Goal: Task Accomplishment & Management: Use online tool/utility

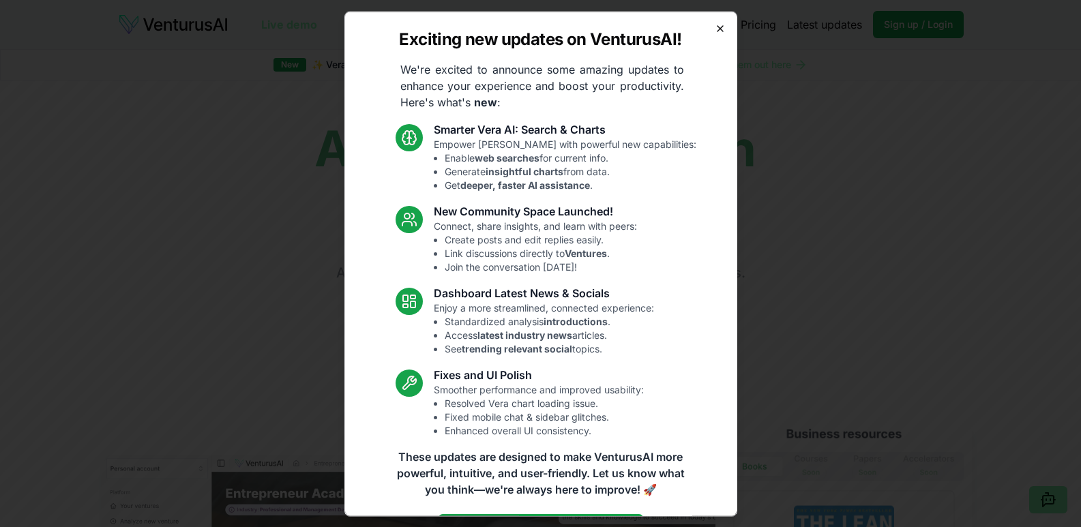
click at [715, 29] on icon "button" at bounding box center [720, 28] width 11 height 11
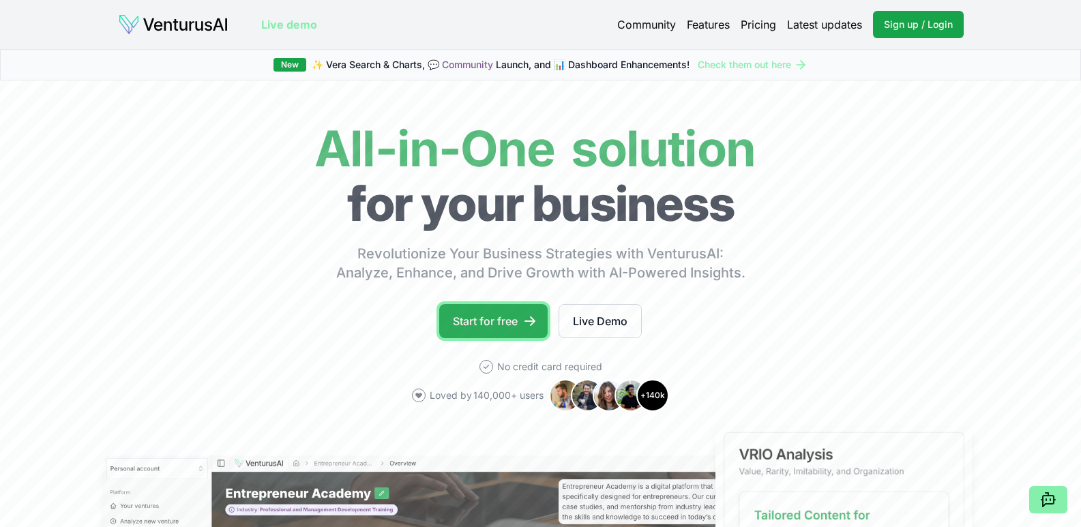
click at [506, 319] on link "Start for free" at bounding box center [493, 321] width 108 height 34
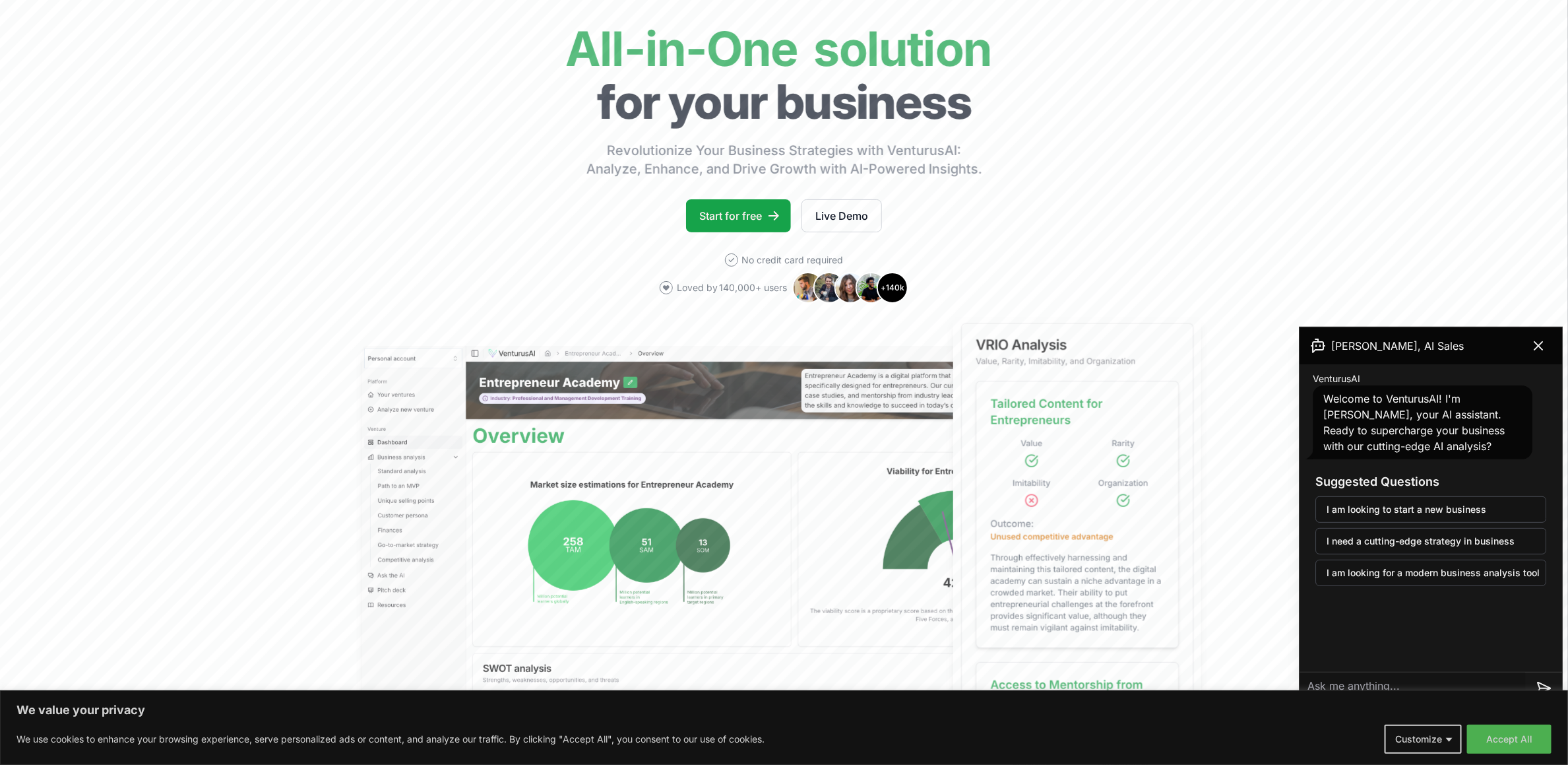
scroll to position [297, 0]
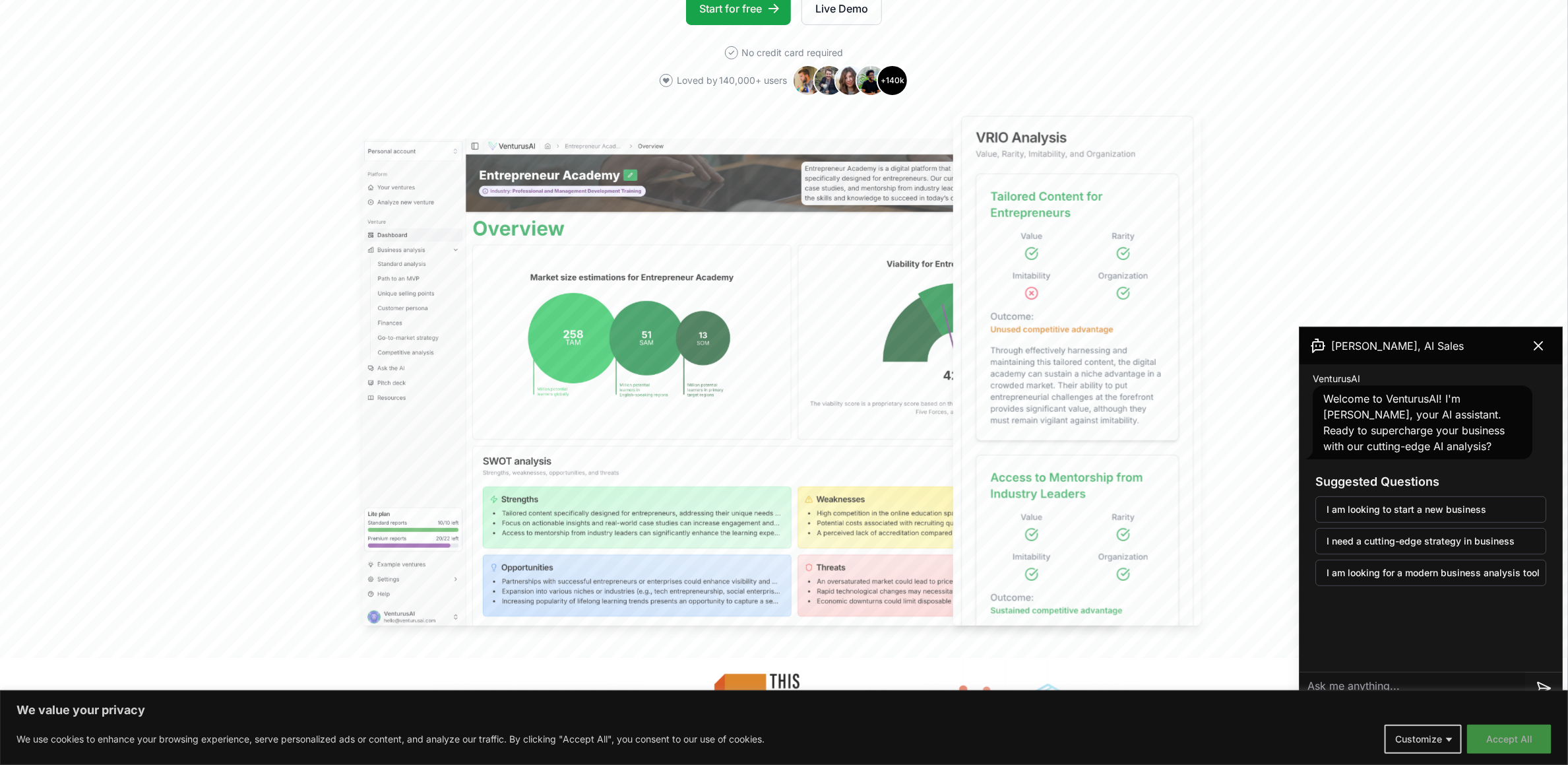
click at [1045, 510] on button "Accept All" at bounding box center [1509, 739] width 84 height 29
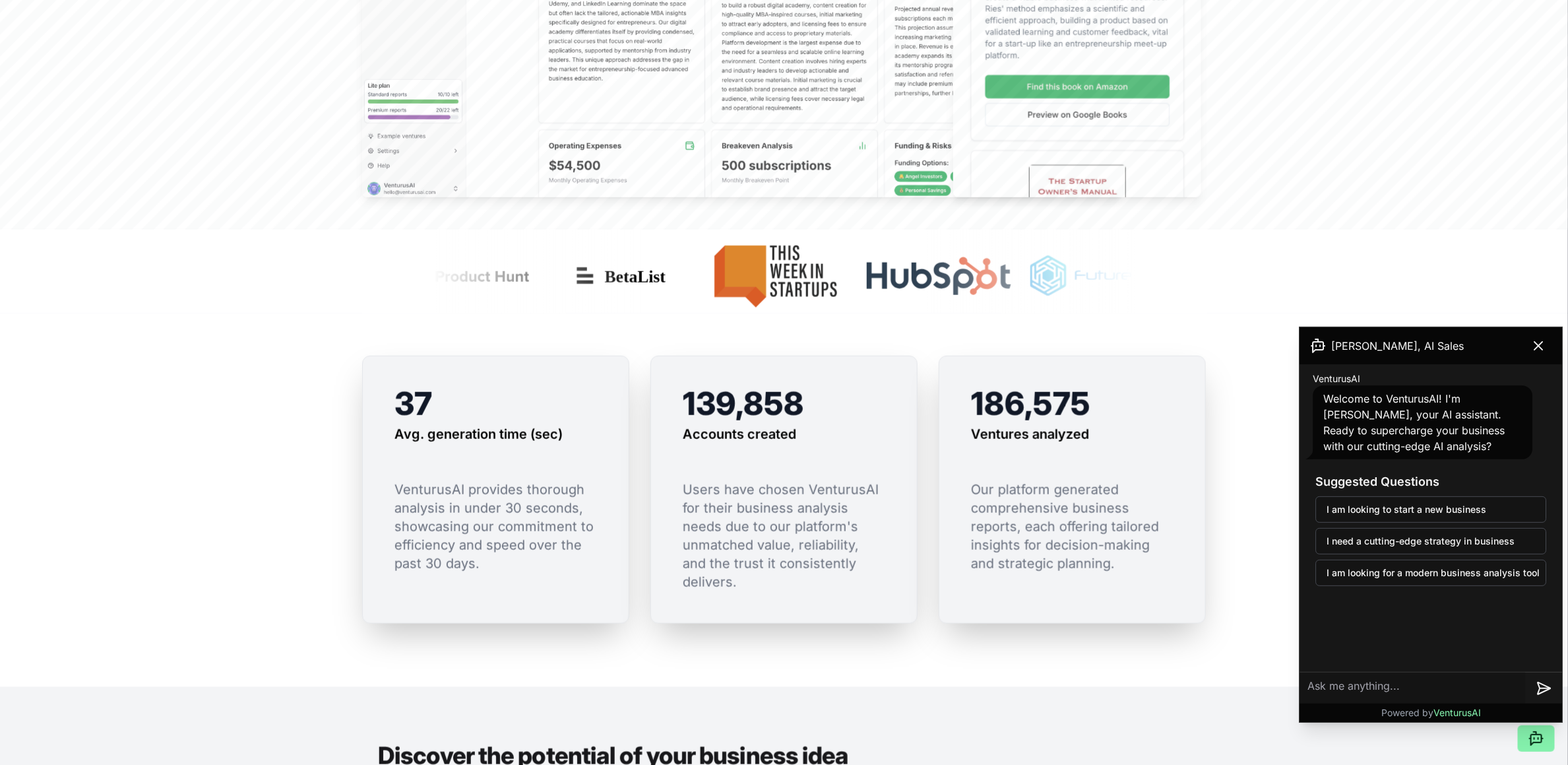
scroll to position [495, 0]
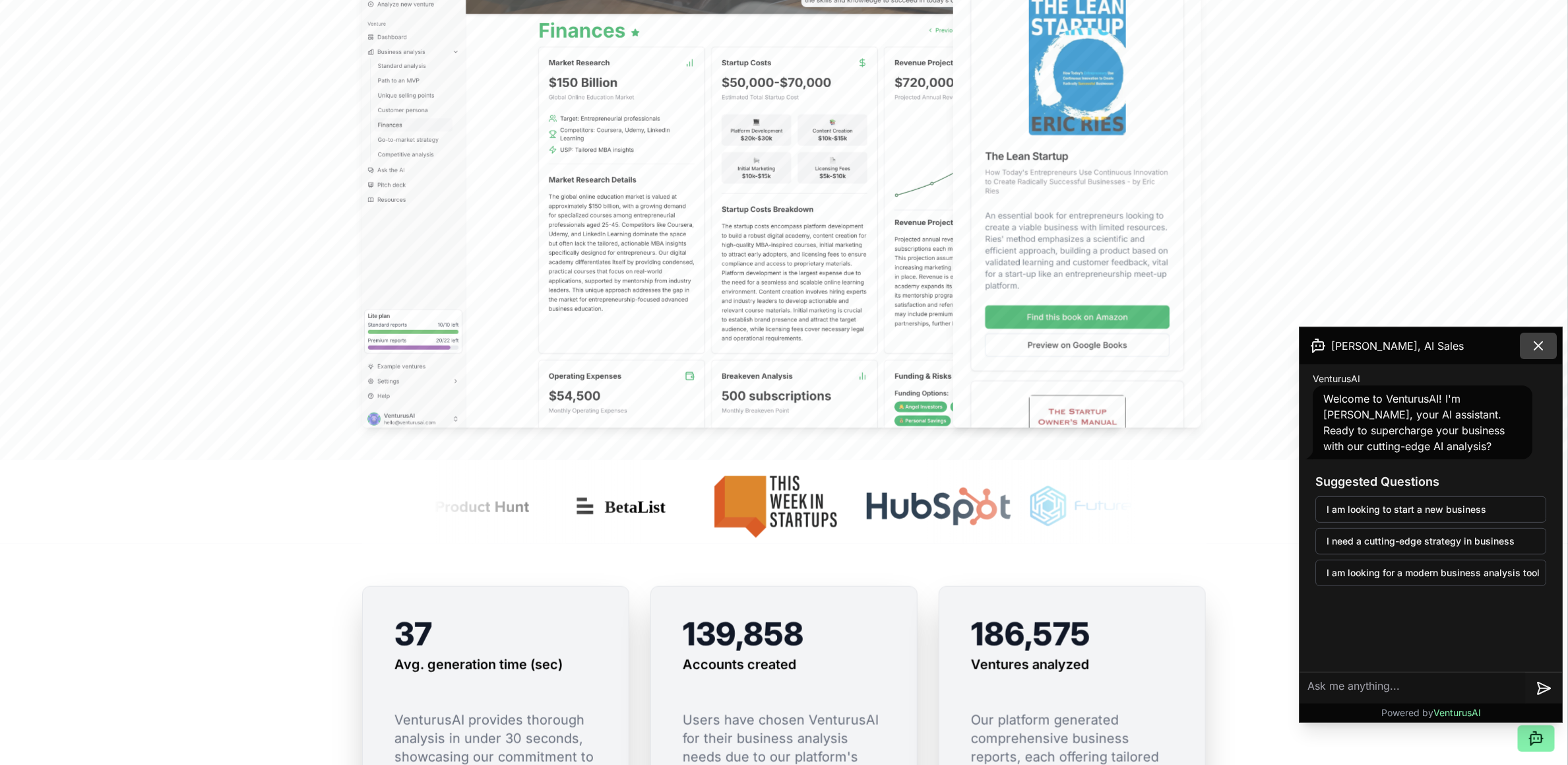
click at [1045, 344] on icon at bounding box center [1539, 345] width 15 height 15
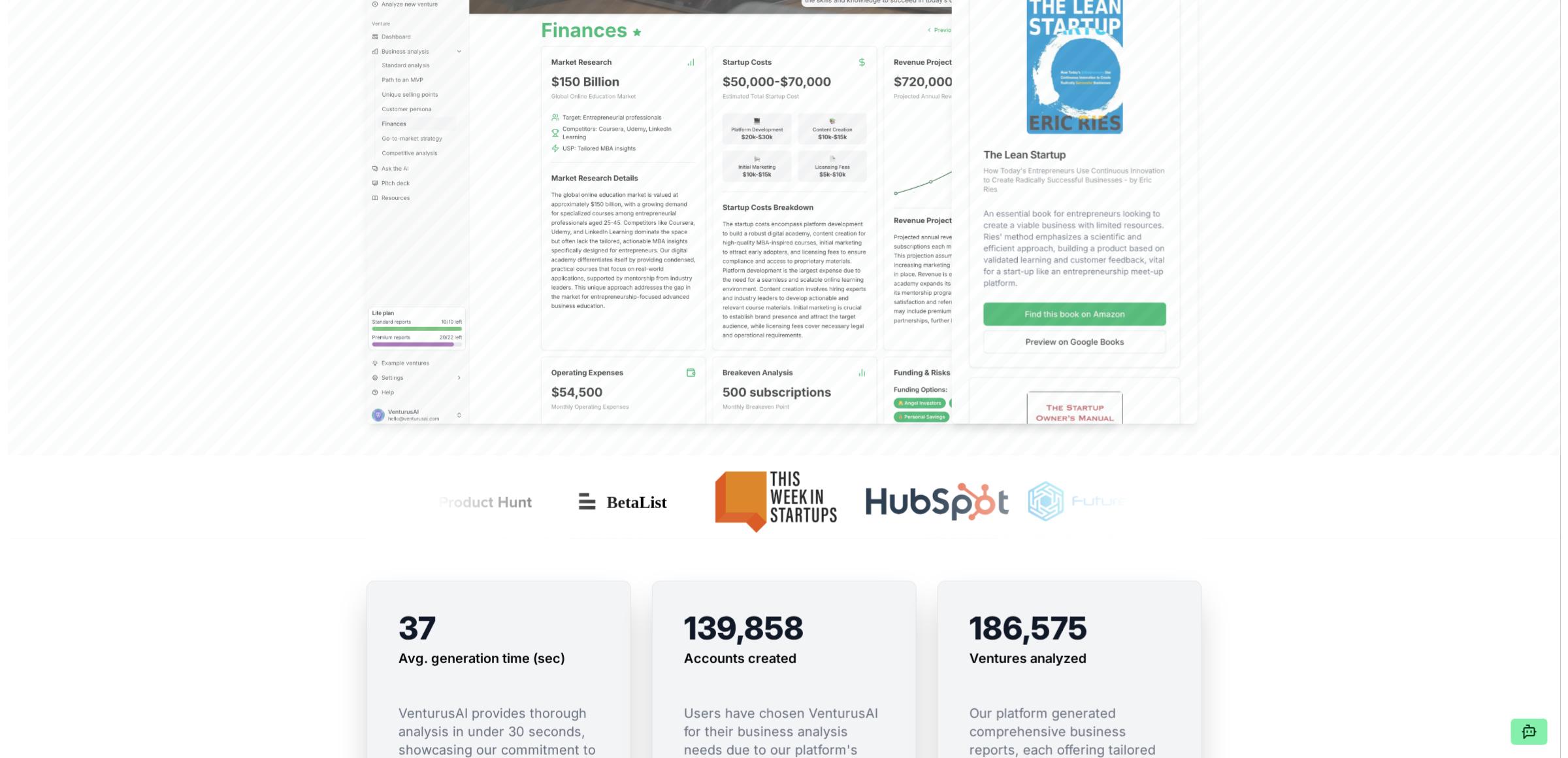
scroll to position [0, 0]
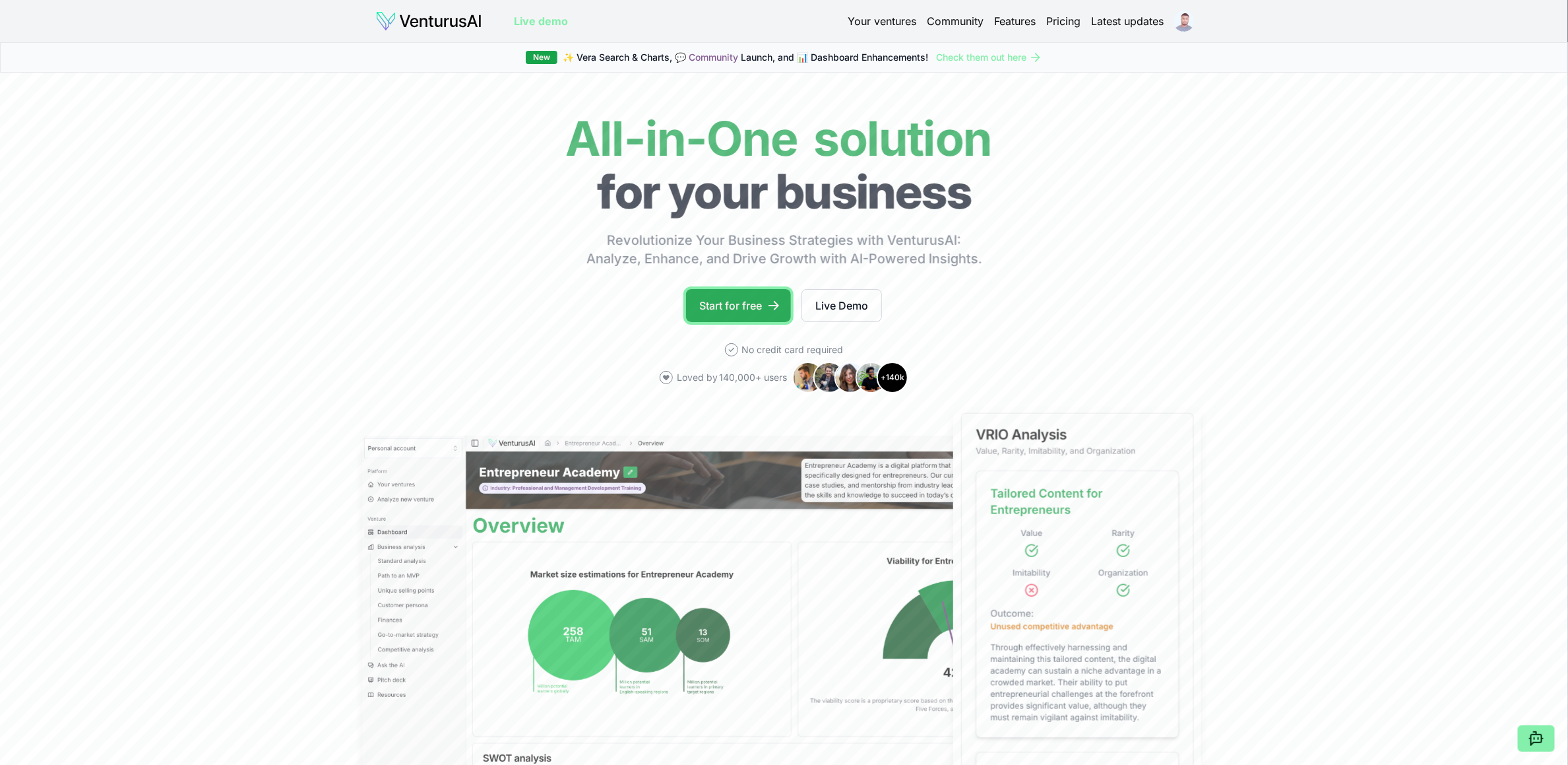
click at [751, 310] on link "Start for free" at bounding box center [738, 306] width 104 height 33
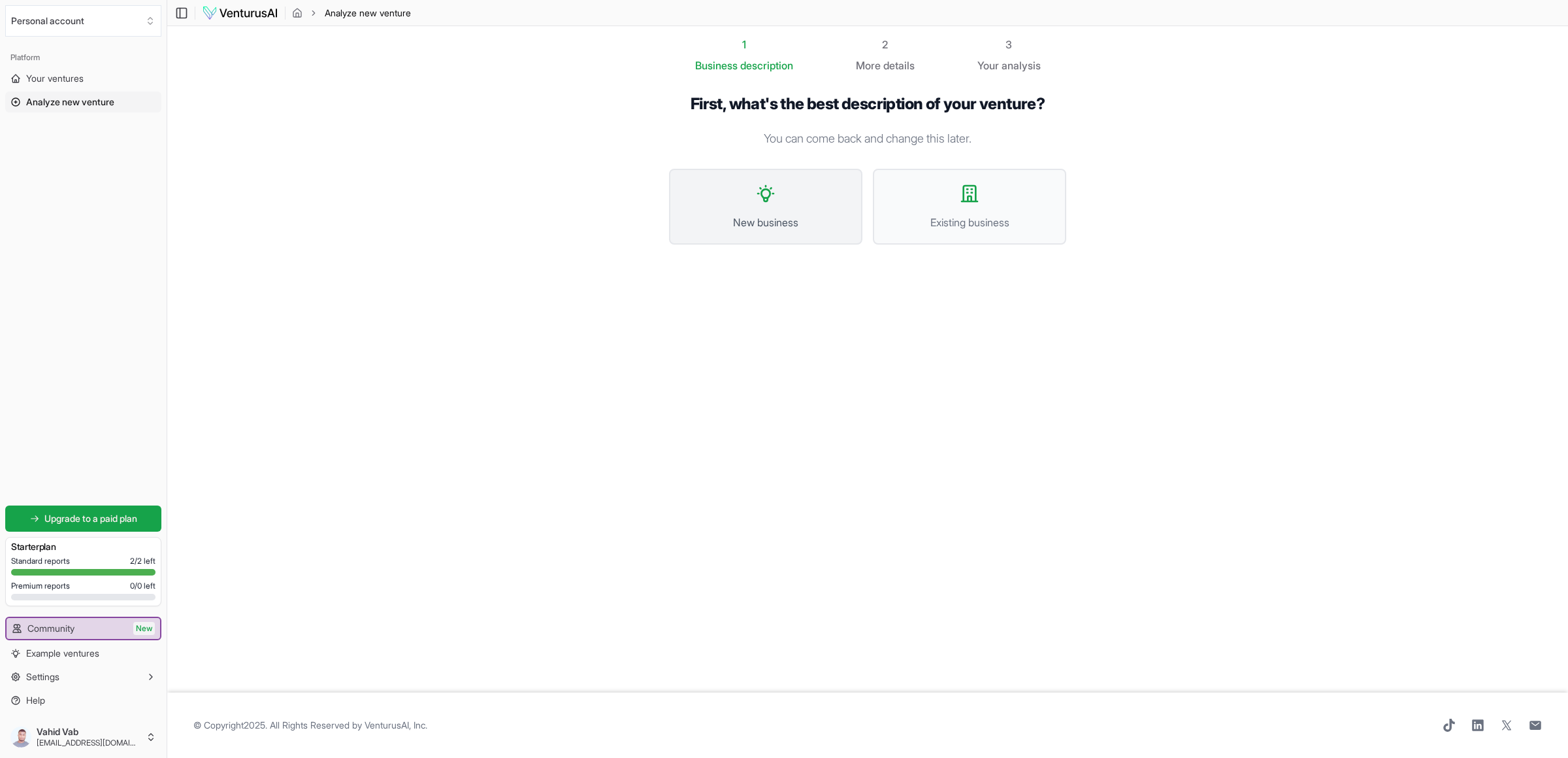
click at [757, 198] on icon at bounding box center [766, 194] width 21 height 21
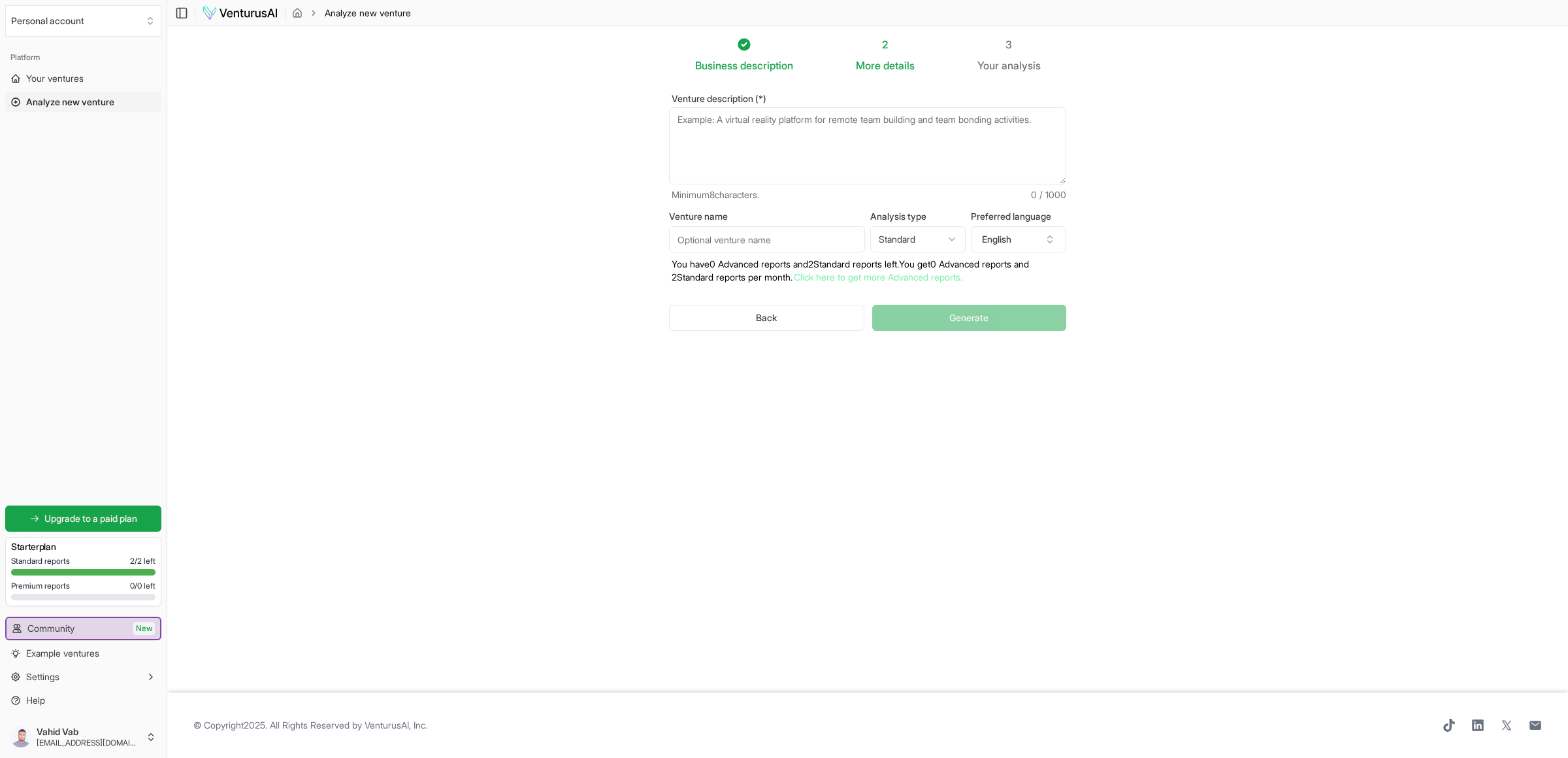
click at [734, 120] on textarea "Venture description (*)" at bounding box center [867, 146] width 398 height 77
paste textarea "Vahid Baciseze Akonkwa, also known as Vab Idriss, is a versatile young professi…"
drag, startPoint x: 749, startPoint y: 173, endPoint x: 679, endPoint y: 142, distance: 76.6
click at [679, 142] on textarea "my bisness is "Vab&Idriss" Vahid Baciseze Akonkwa, also known as [PERSON_NAME],…" at bounding box center [867, 146] width 398 height 77
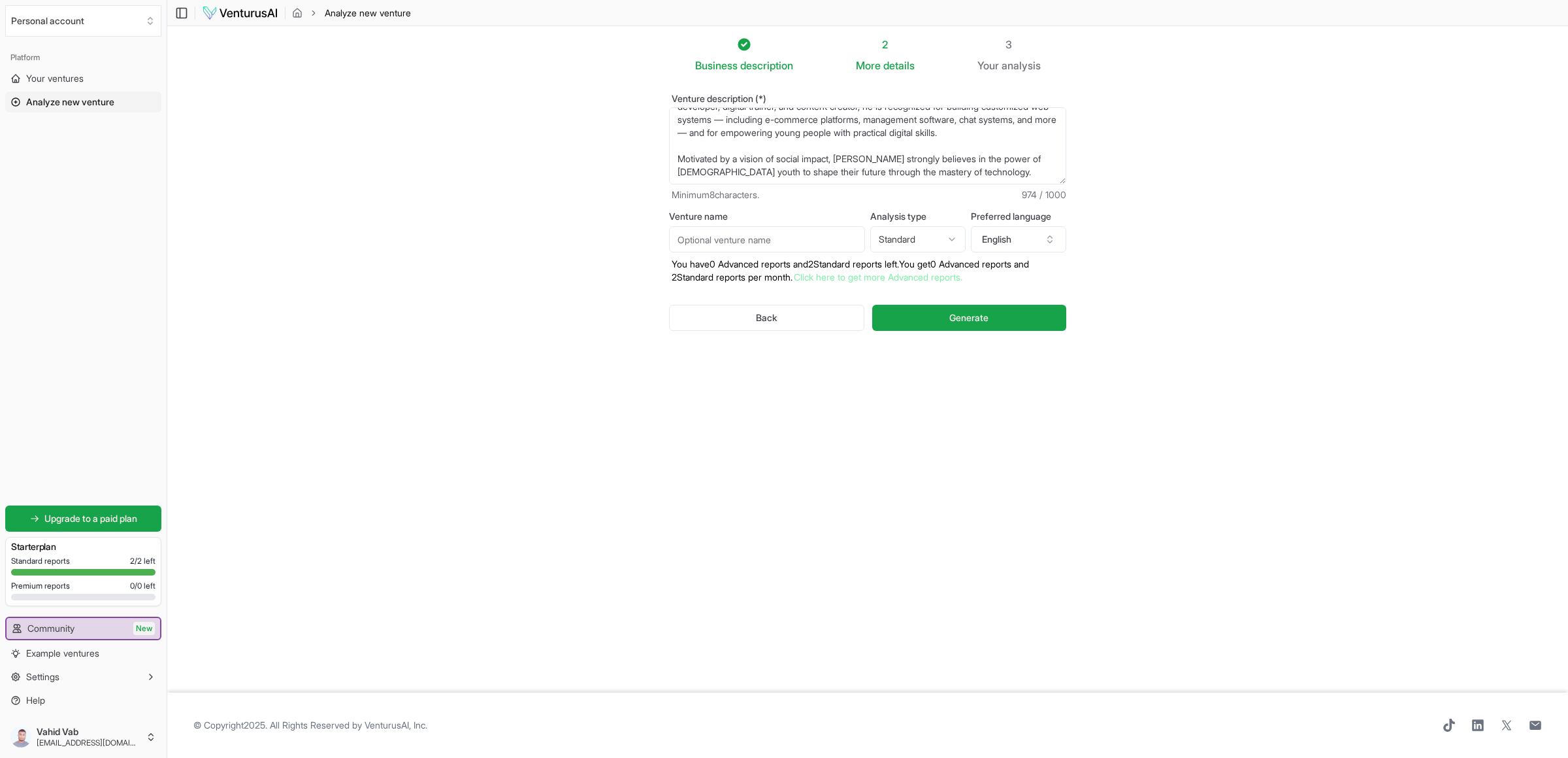
scroll to position [144, 0]
type textarea "my bisness is "Vab&Idriss" Vahid Baciseze Akonkwa, also known as [PERSON_NAME],…"
click at [955, 240] on html "We value your privacy We use cookies to enhance your browsing experience, serve…" at bounding box center [784, 379] width 1568 height 758
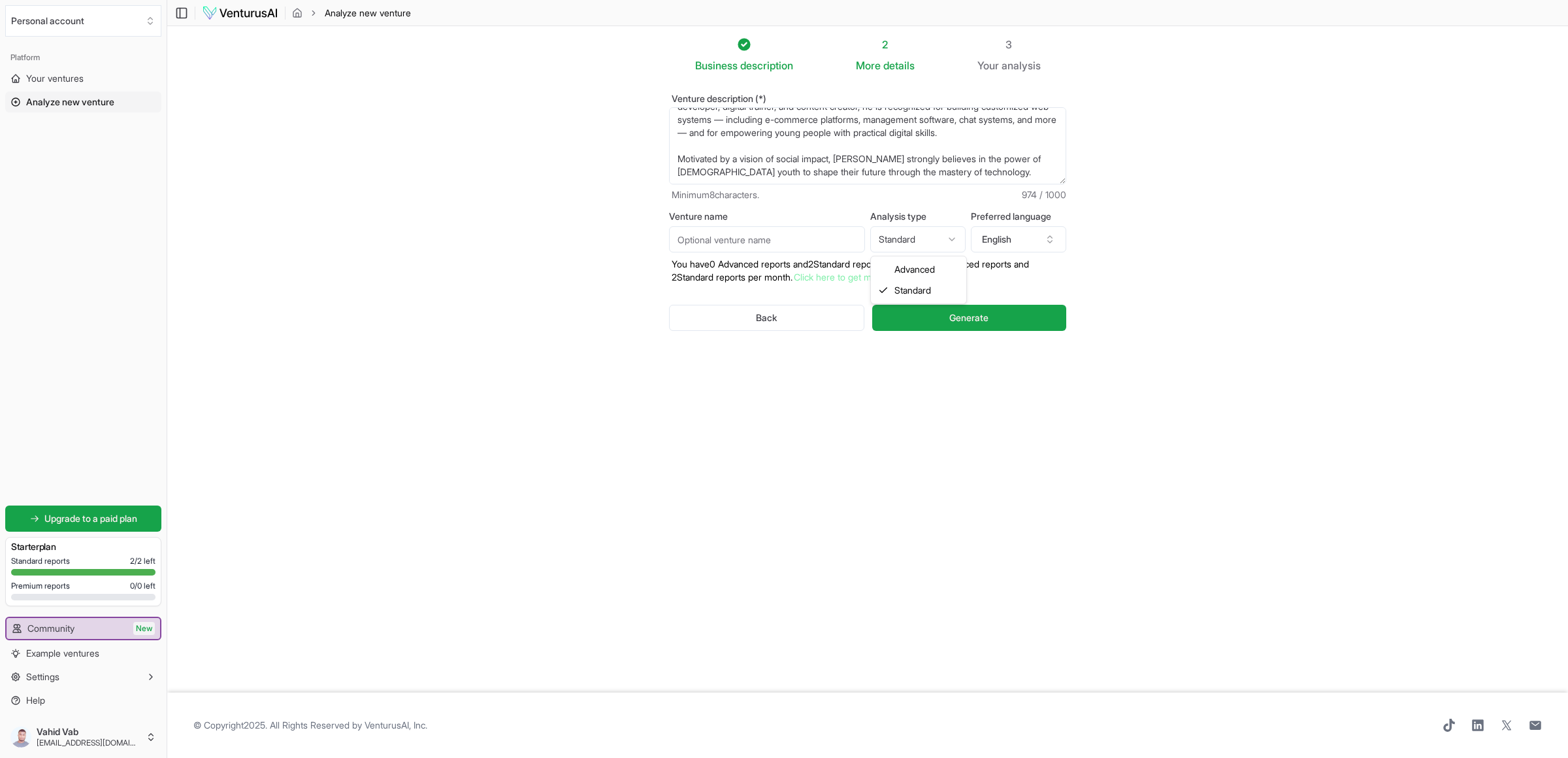
select select "advanced"
click at [955, 322] on span "Generate" at bounding box center [968, 318] width 39 height 13
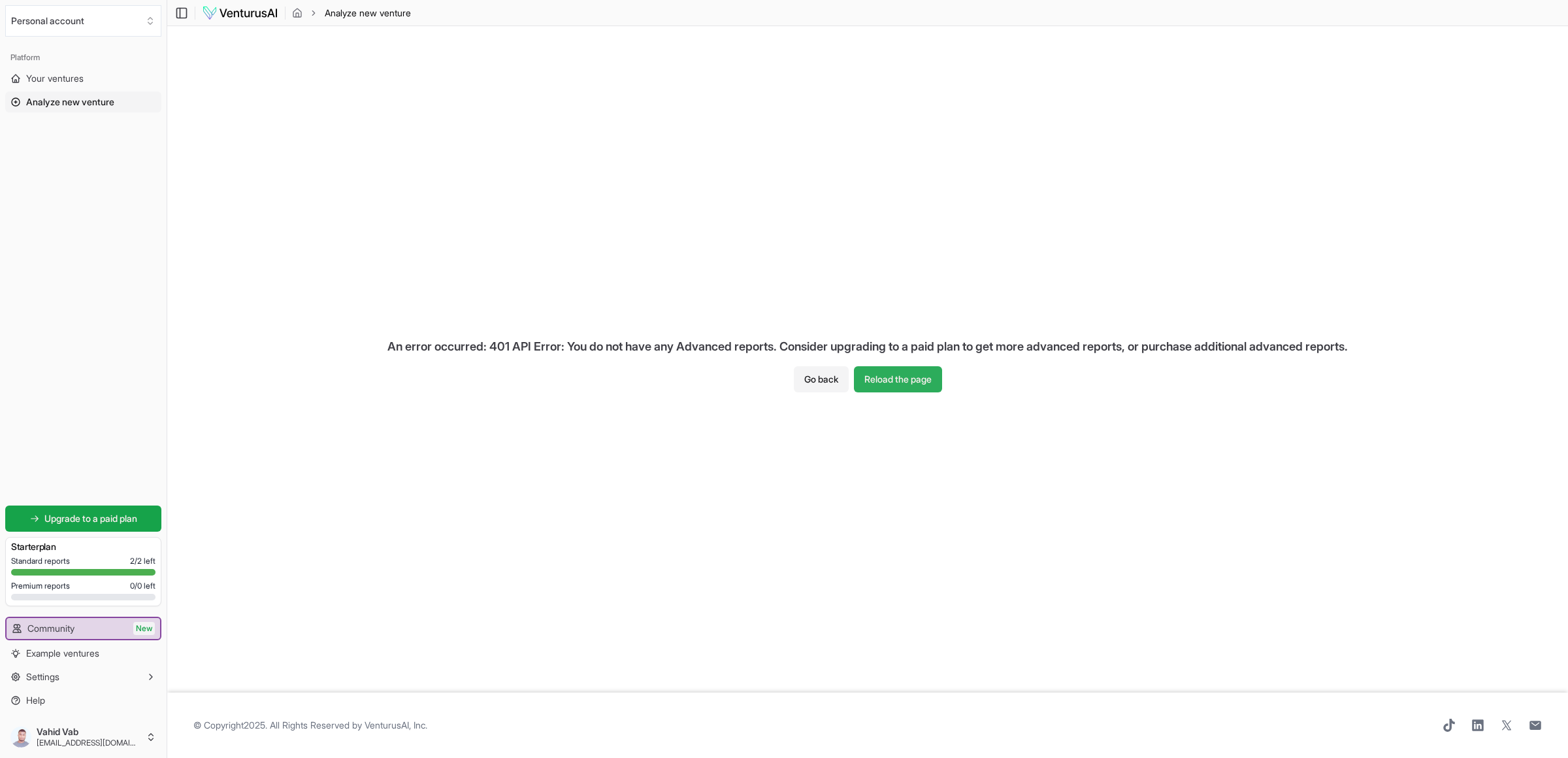
click at [918, 378] on button "Reload the page" at bounding box center [898, 379] width 88 height 26
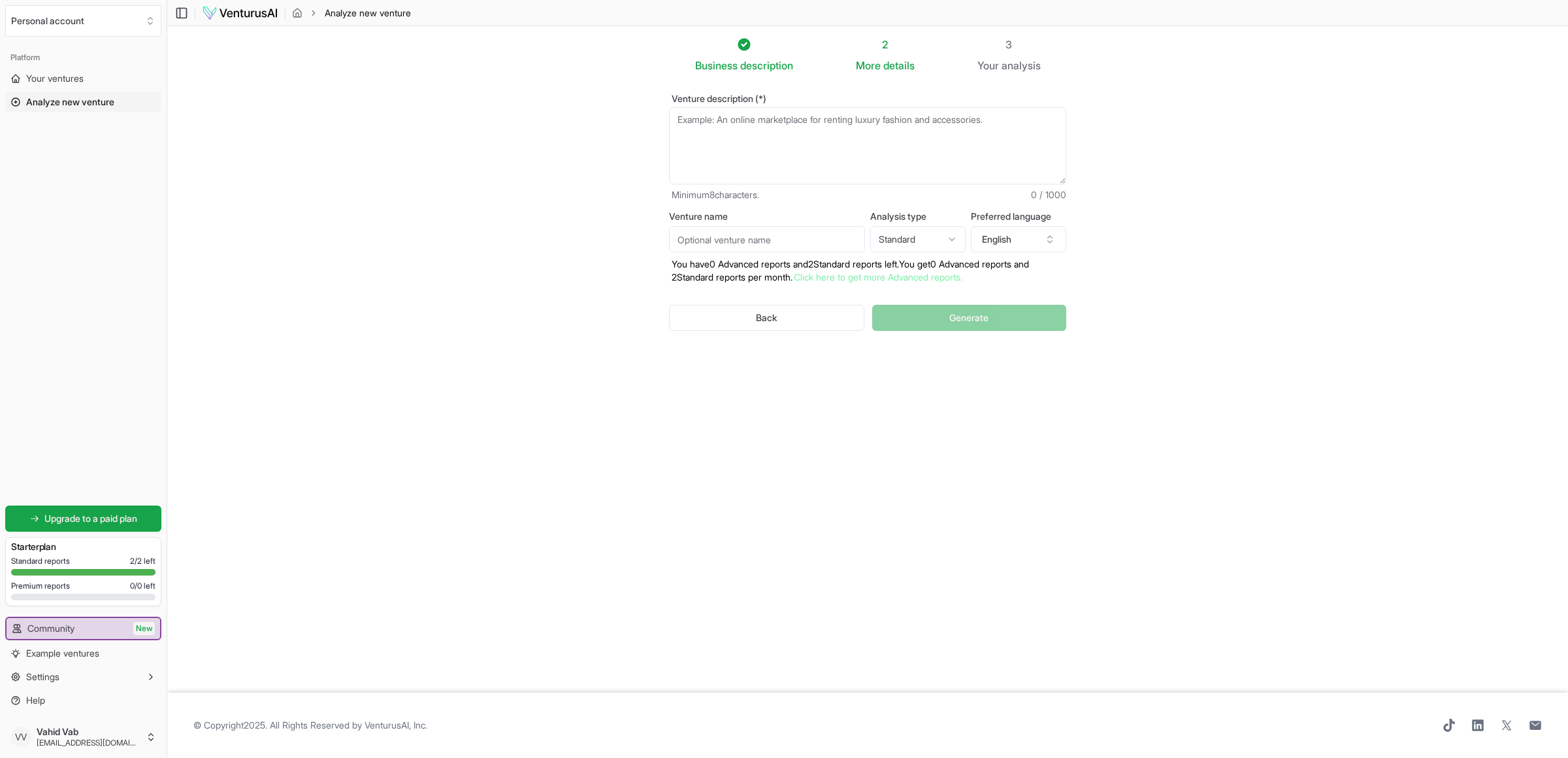
click at [777, 127] on textarea "Venture description (*)" at bounding box center [867, 146] width 398 height 77
paste textarea "Vahid Baciseze Akonkwa, also known as Vab Idriss, is a versatile young professi…"
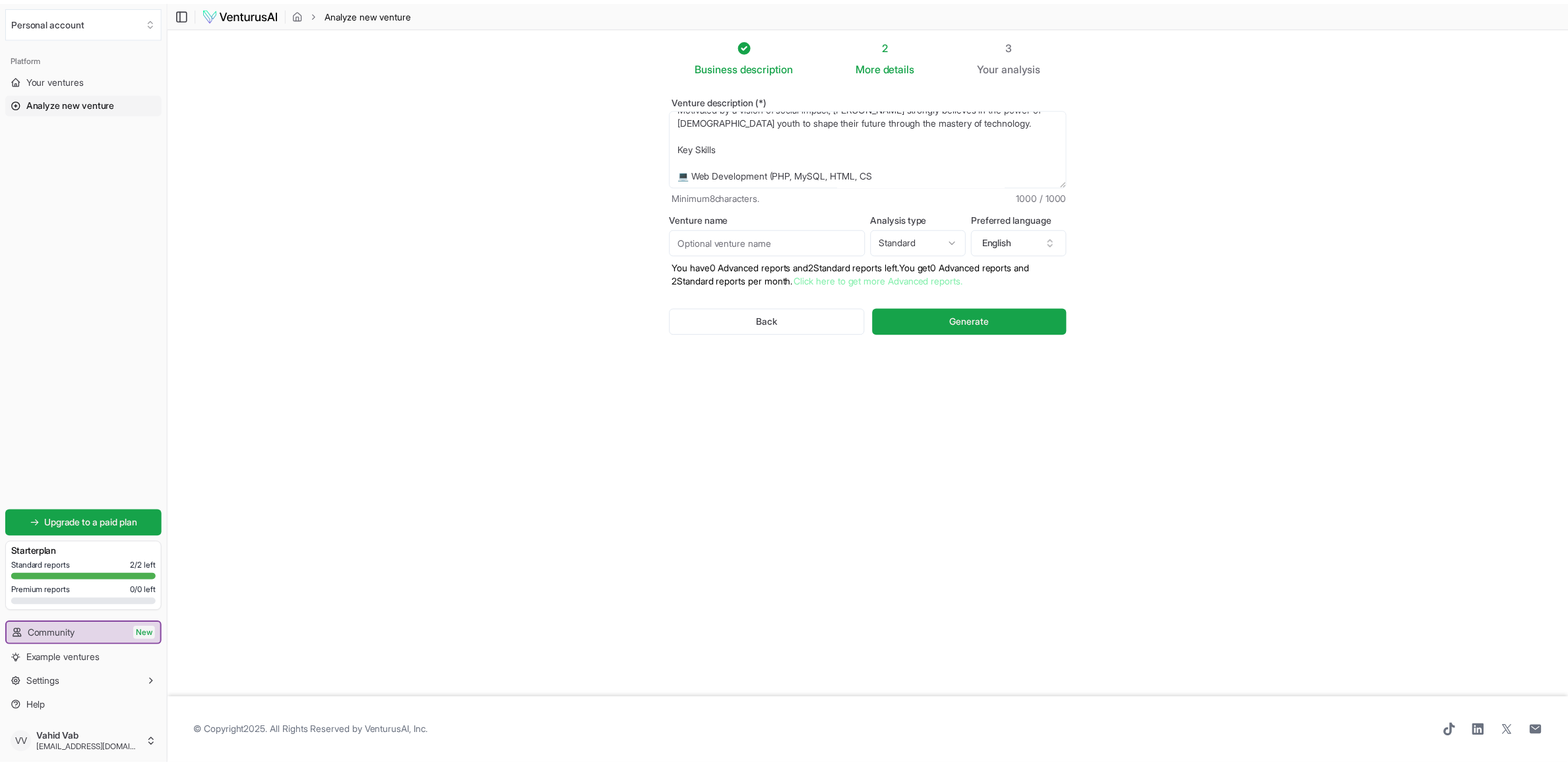
scroll to position [184, 0]
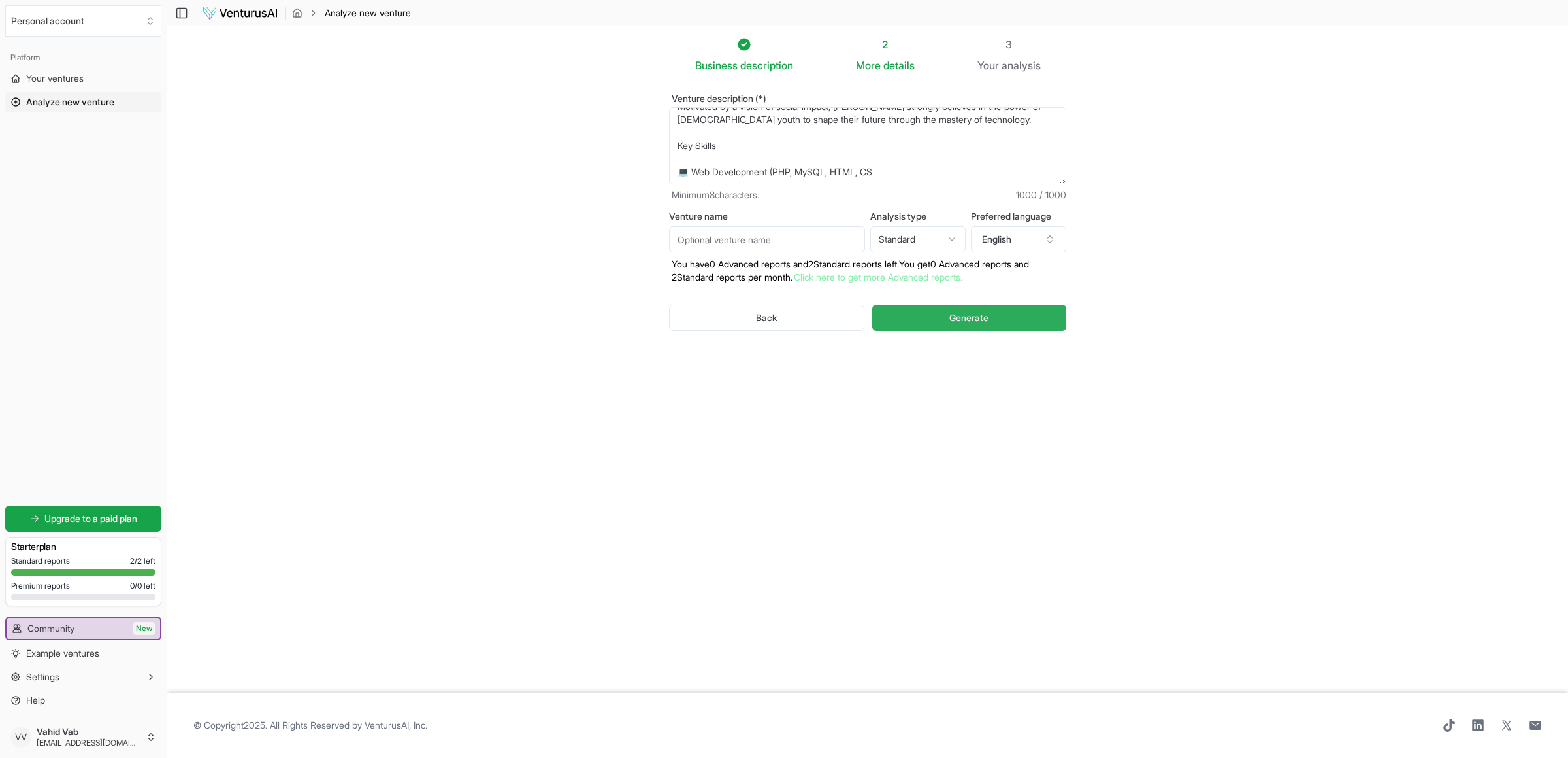
type textarea "Vahid Baciseze Akonkwa, also known as Vab Idriss, is a versatile young professi…"
click at [968, 316] on span "Generate" at bounding box center [968, 318] width 39 height 13
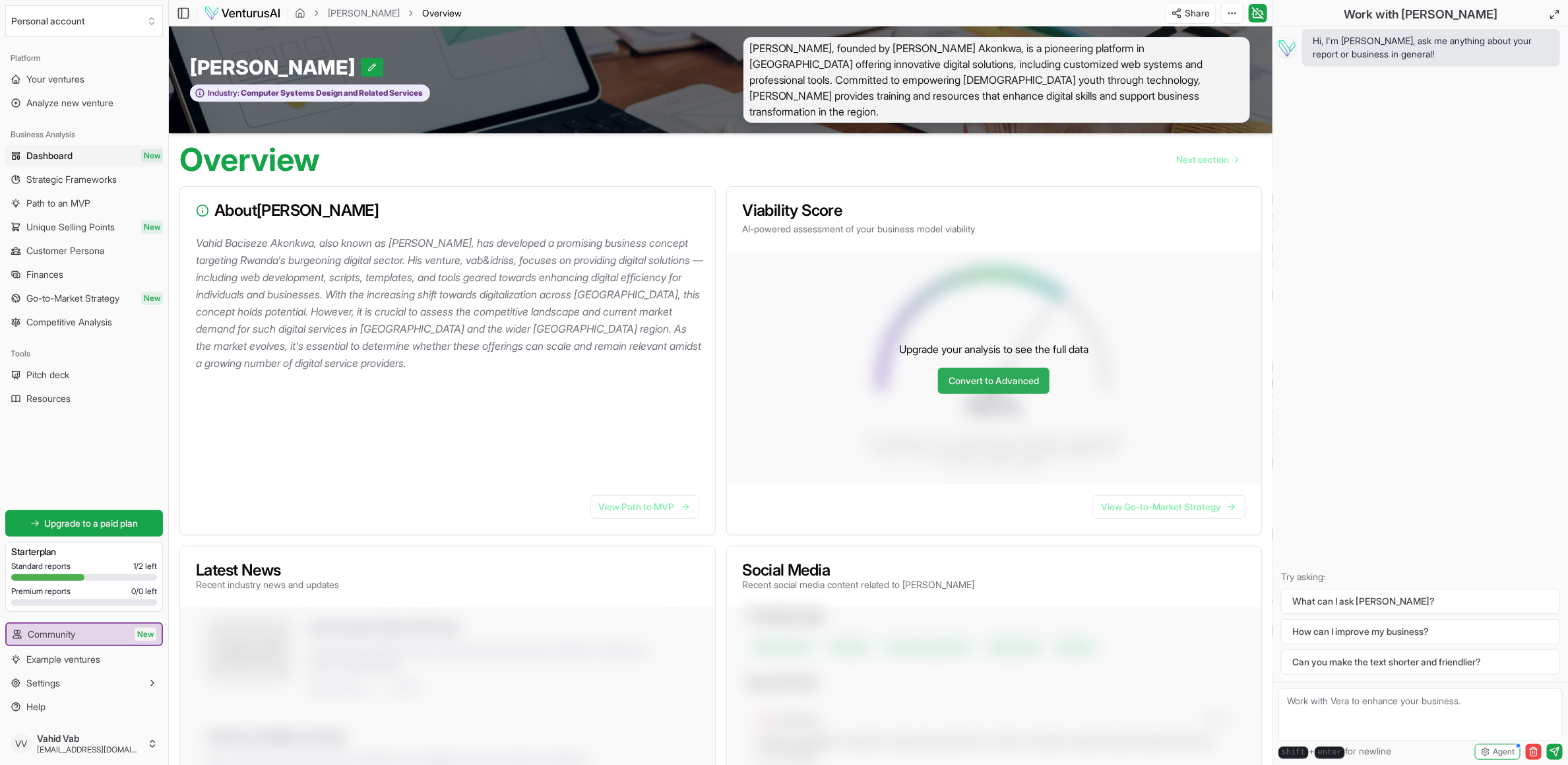
click at [1006, 368] on link "Convert to Advanced" at bounding box center [993, 380] width 111 height 26
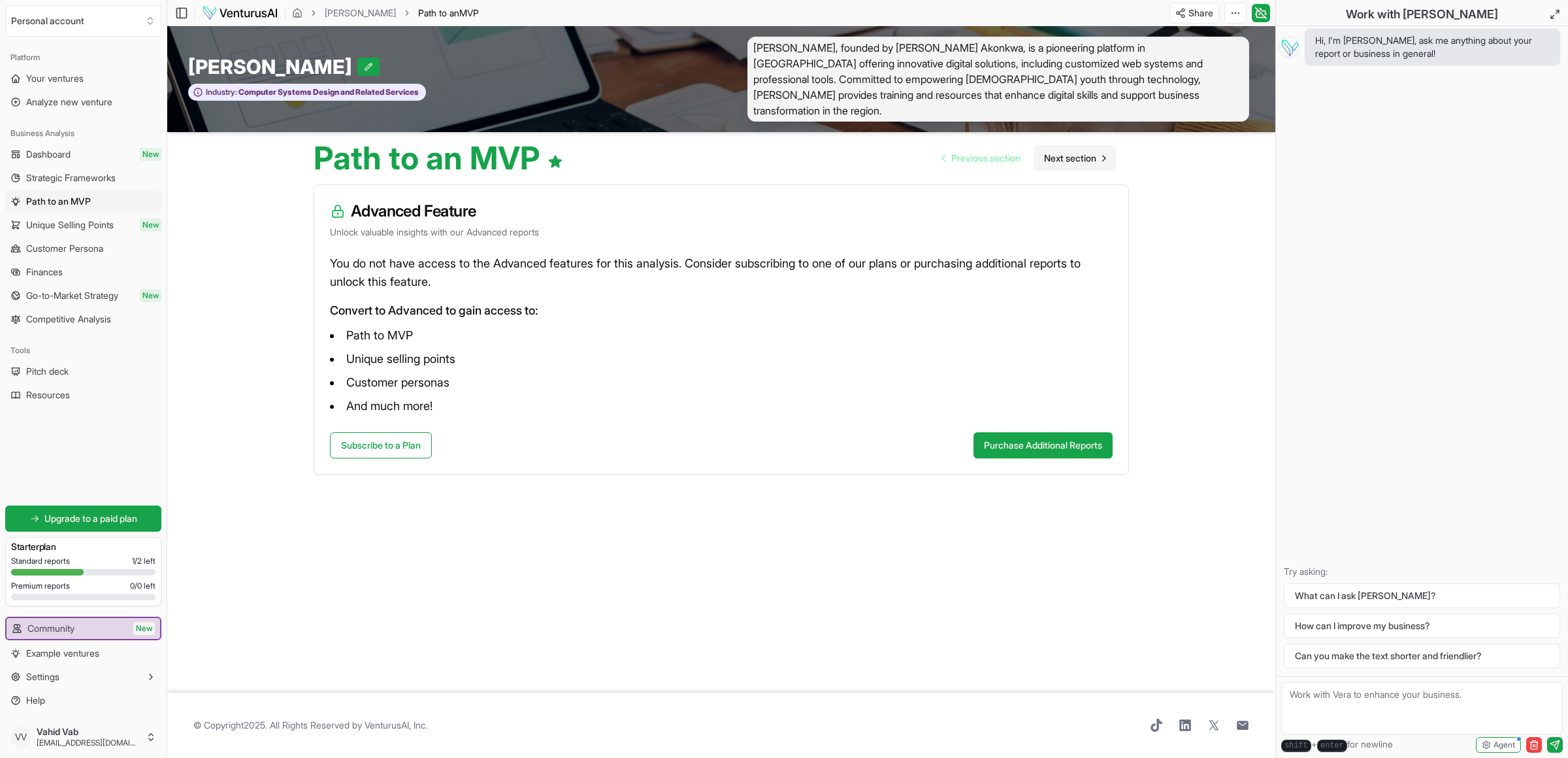
click at [1088, 151] on span "Next section" at bounding box center [1070, 158] width 53 height 13
